Goal: Navigation & Orientation: Find specific page/section

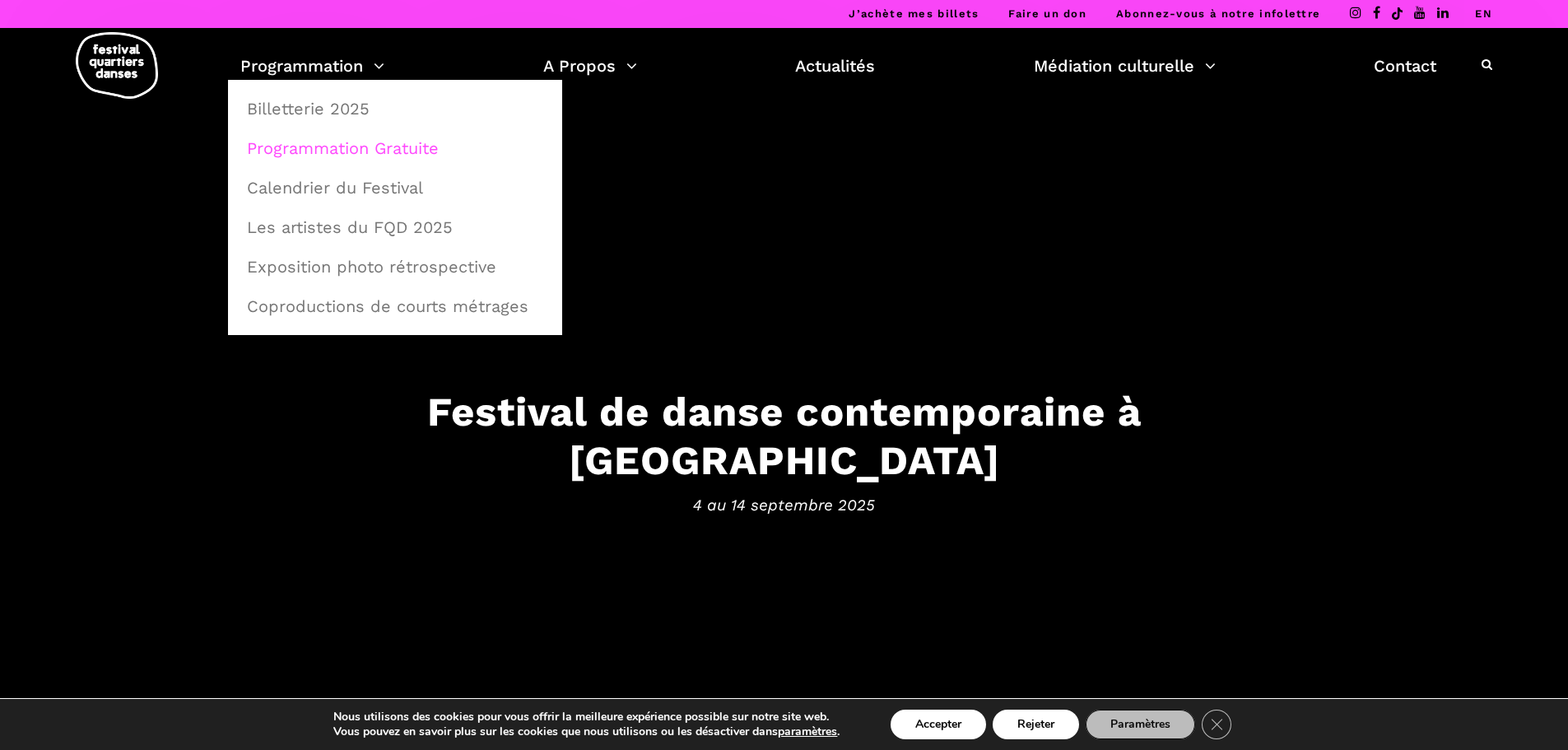
click at [326, 149] on link "Programmation Gratuite" at bounding box center [395, 147] width 316 height 38
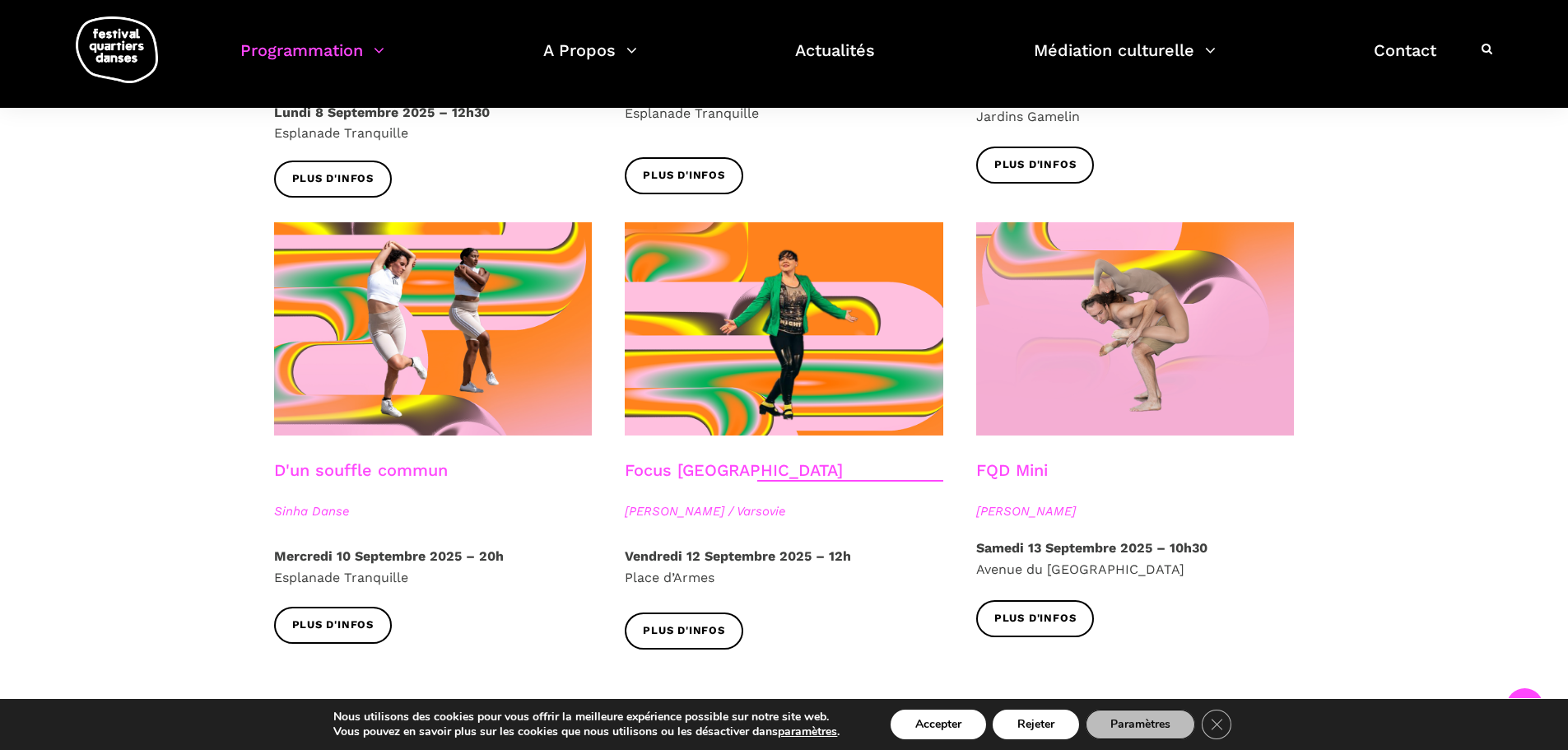
scroll to position [2171, 0]
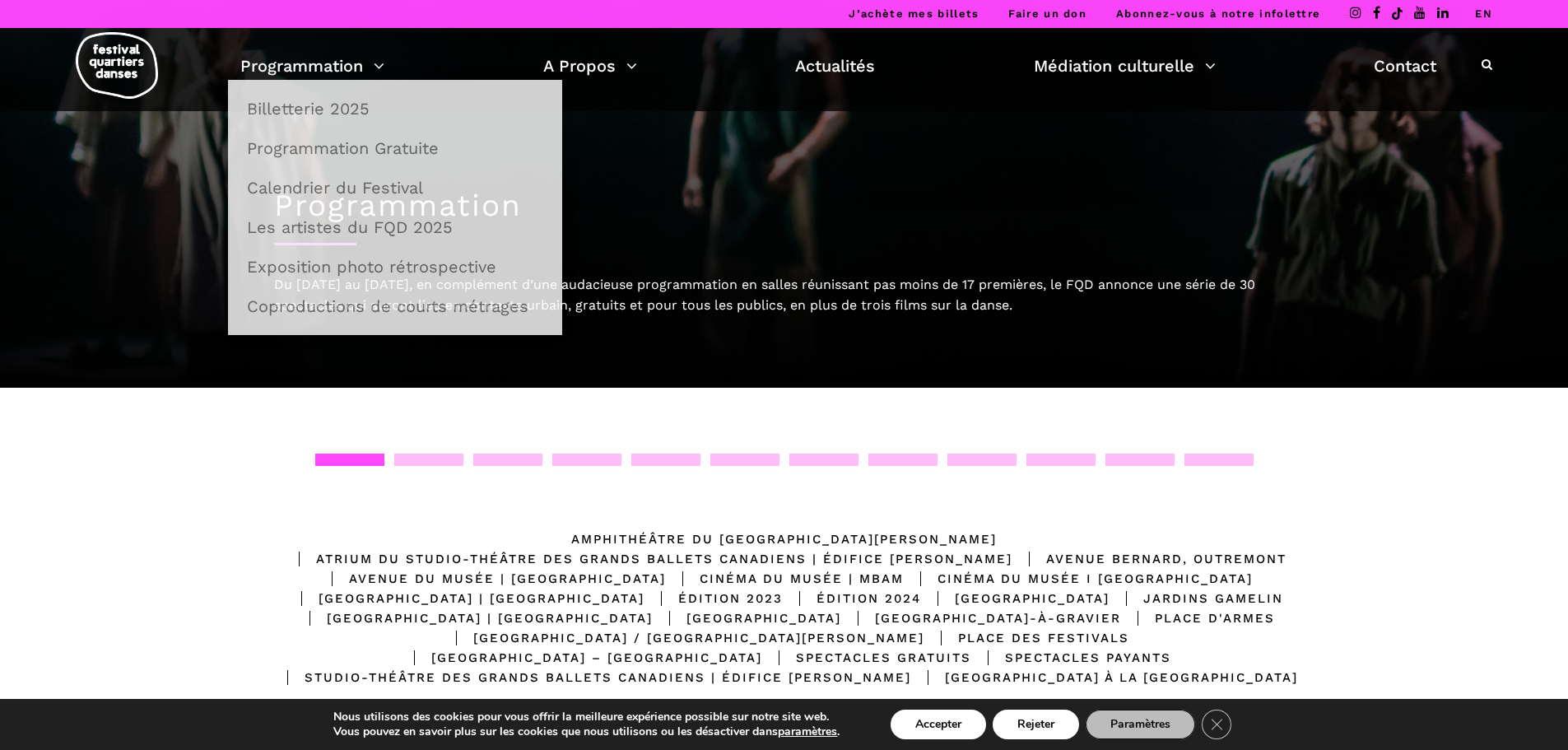
click at [326, 49] on div "Programmation Billetterie 2025 Programmation Gratuite Calendrier du Festival Le…" at bounding box center [784, 69] width 1543 height 83
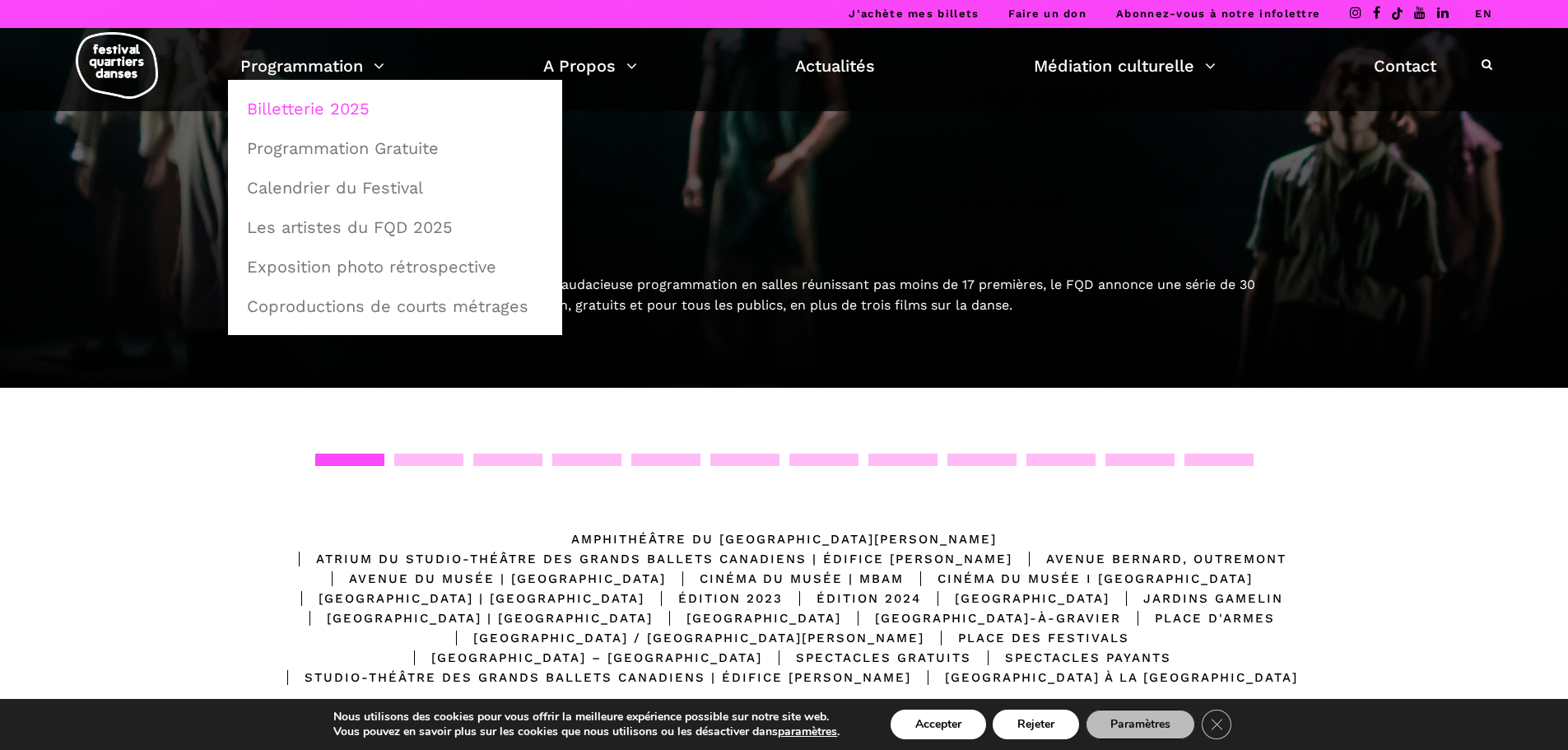
click at [300, 109] on link "Billetterie 2025" at bounding box center [395, 109] width 316 height 38
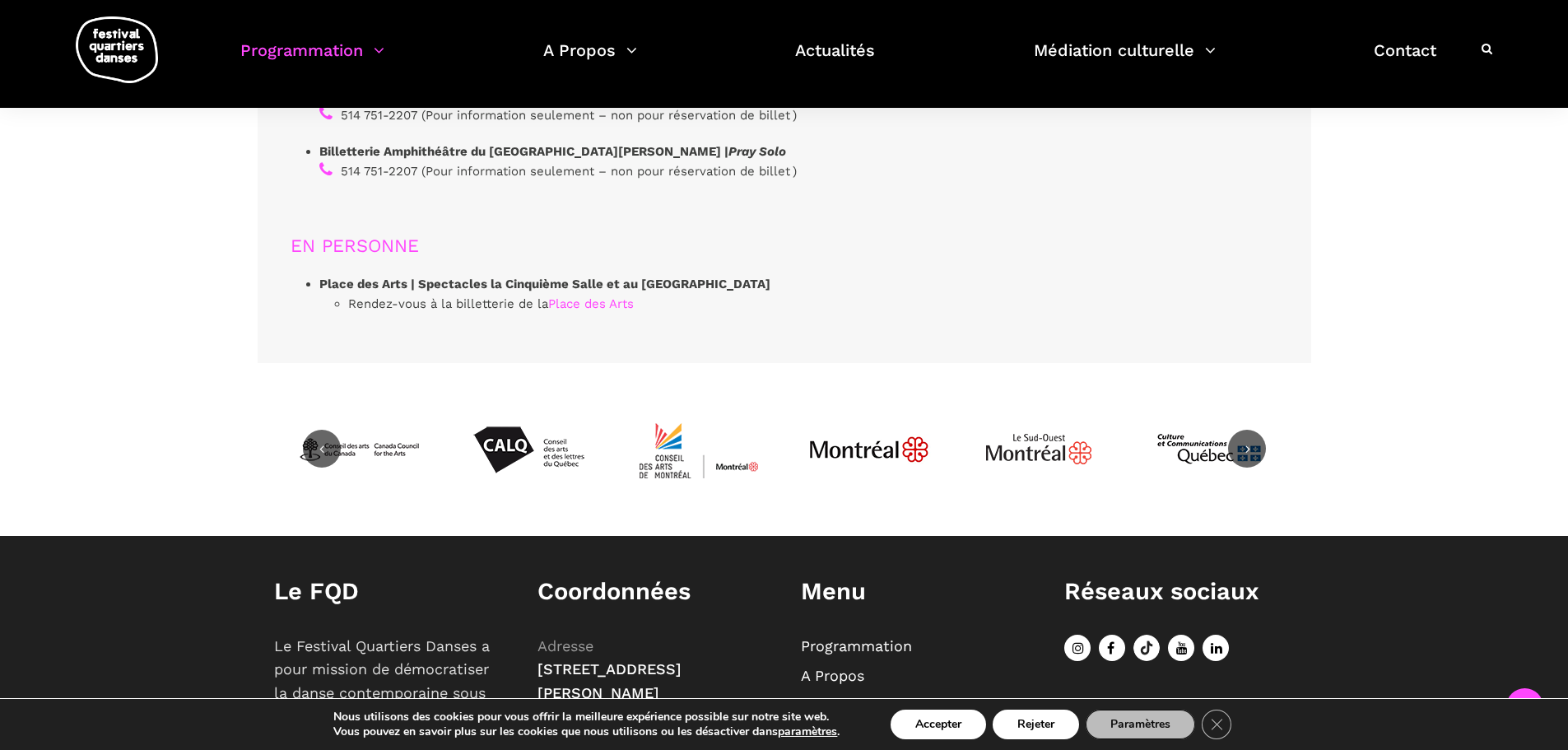
scroll to position [5157, 0]
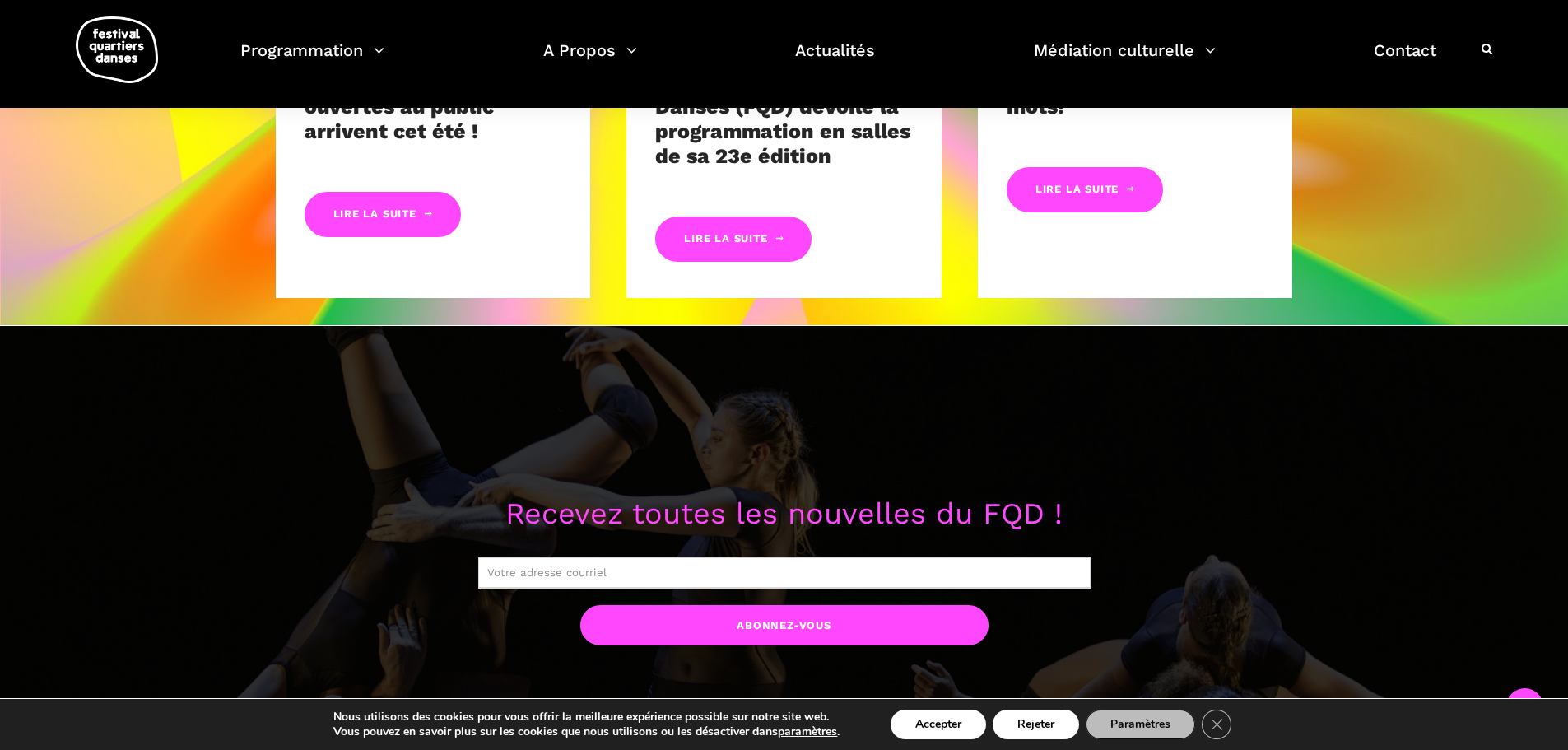
scroll to position [988, 0]
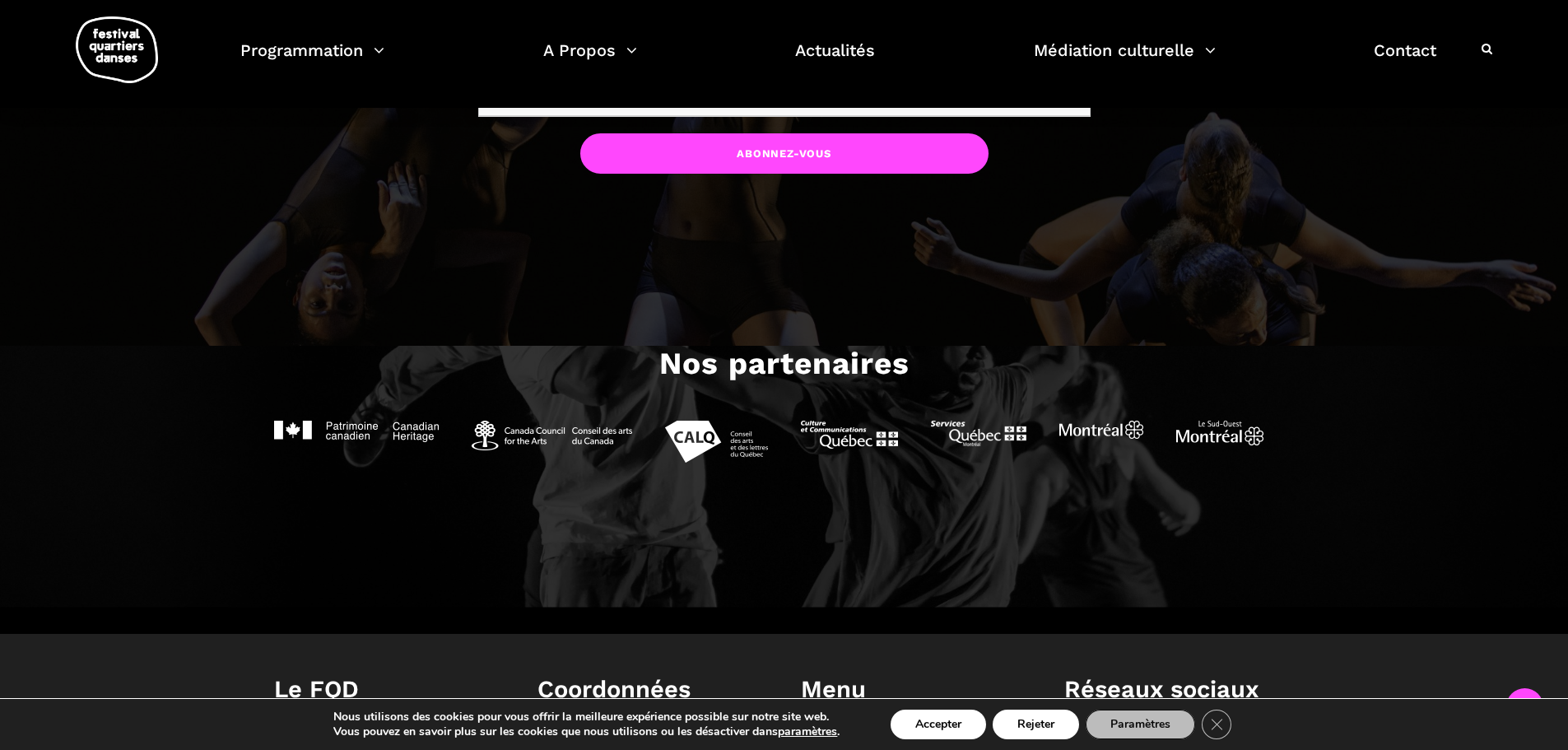
scroll to position [1299, 0]
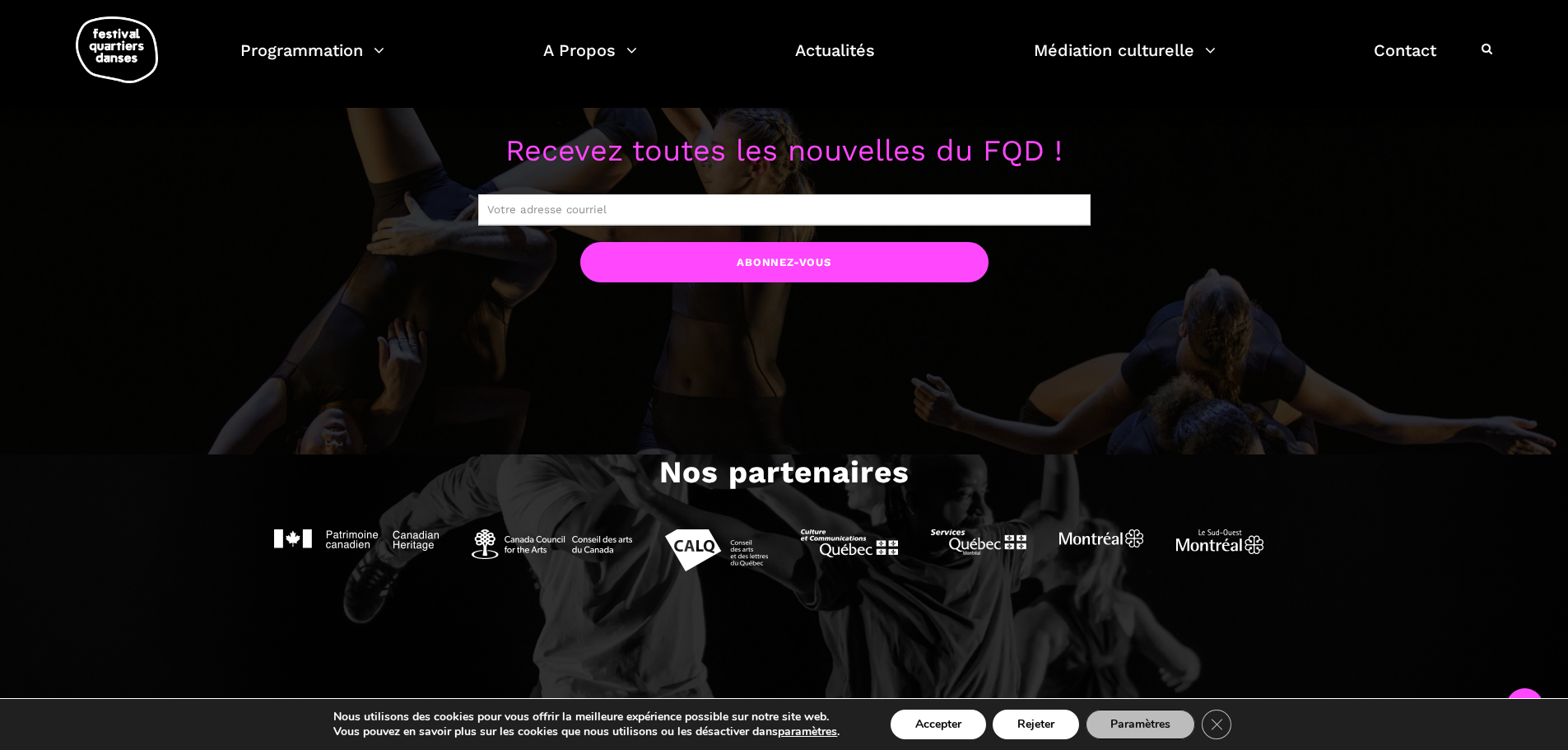
scroll to position [1958, 0]
